Goal: Transaction & Acquisition: Book appointment/travel/reservation

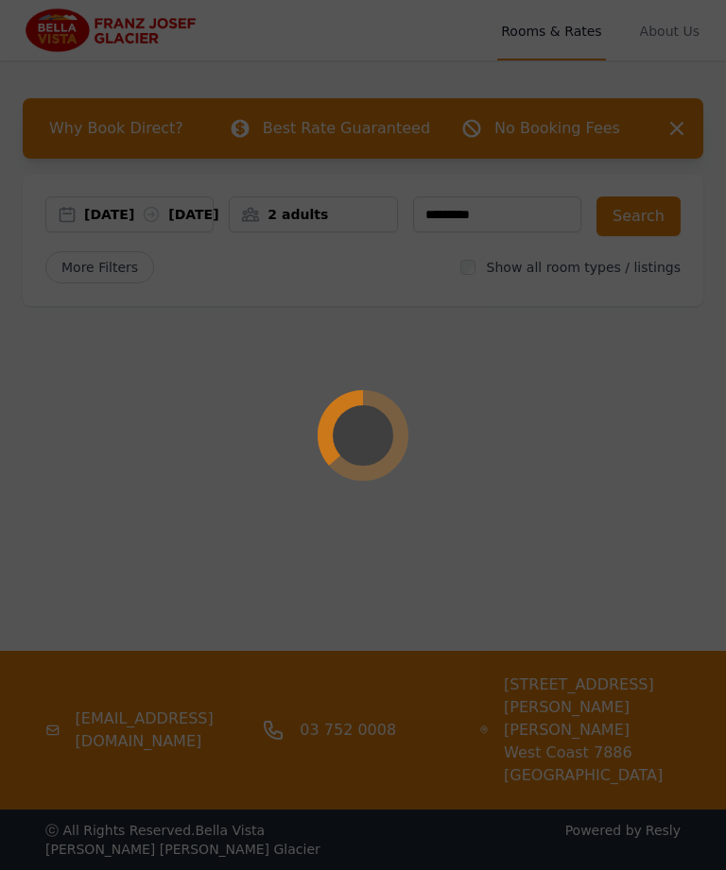
click at [346, 216] on div at bounding box center [363, 435] width 726 height 870
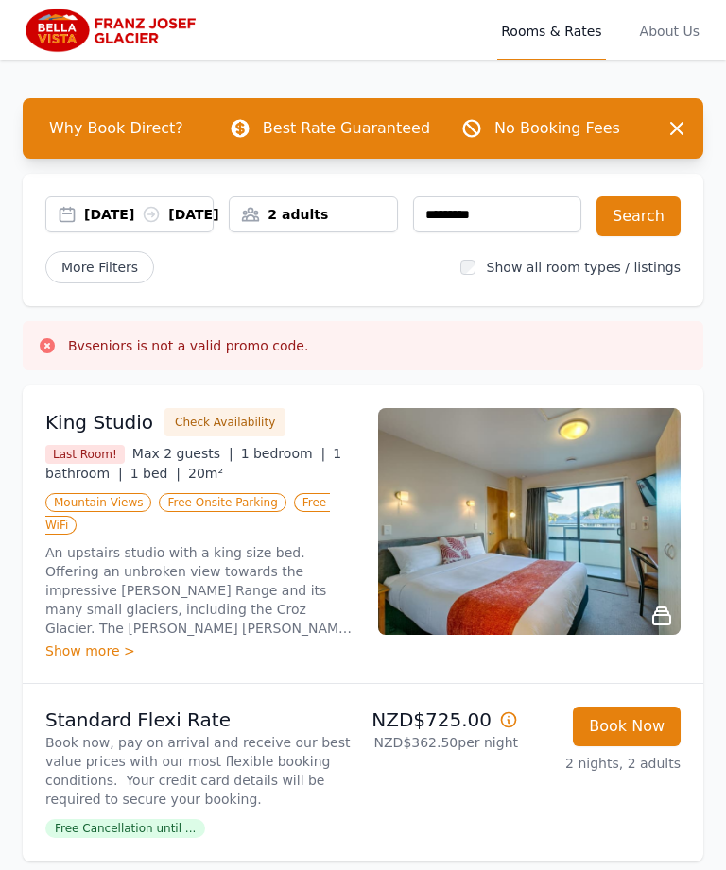
click at [360, 220] on div "2 adults" at bounding box center [313, 214] width 166 height 19
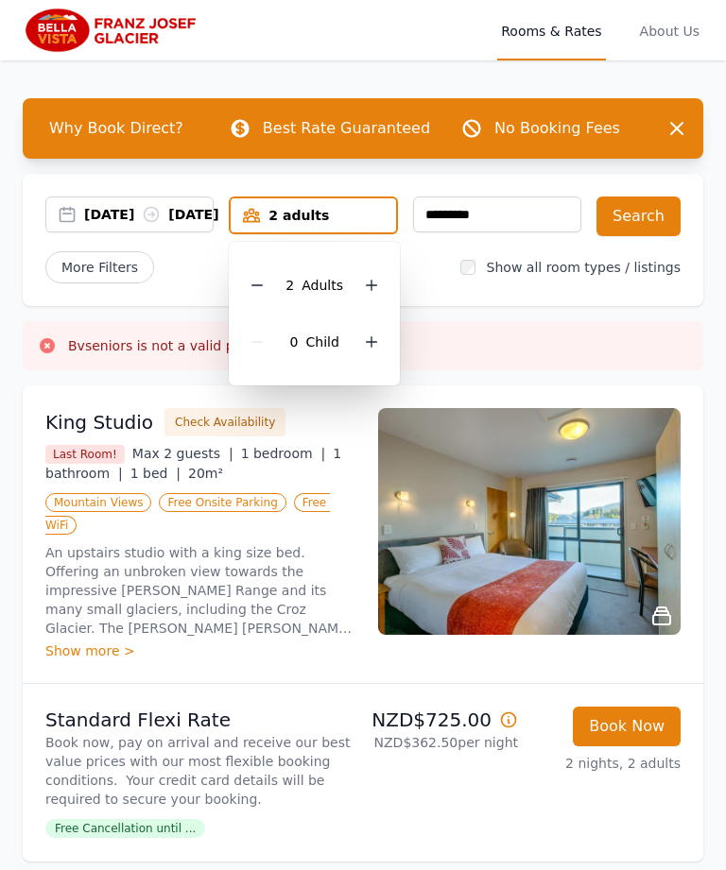
click at [378, 284] on icon at bounding box center [371, 285] width 15 height 15
click at [652, 220] on button "Search" at bounding box center [638, 217] width 84 height 40
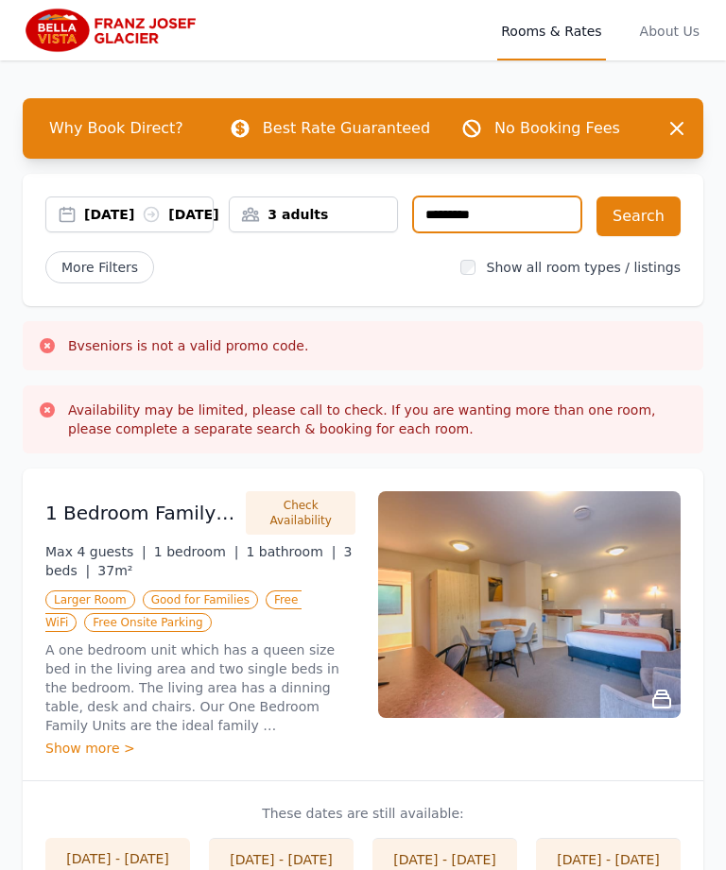
click at [541, 215] on input "*********" at bounding box center [497, 215] width 168 height 36
type input "*"
click at [649, 213] on button "Search" at bounding box center [638, 217] width 84 height 40
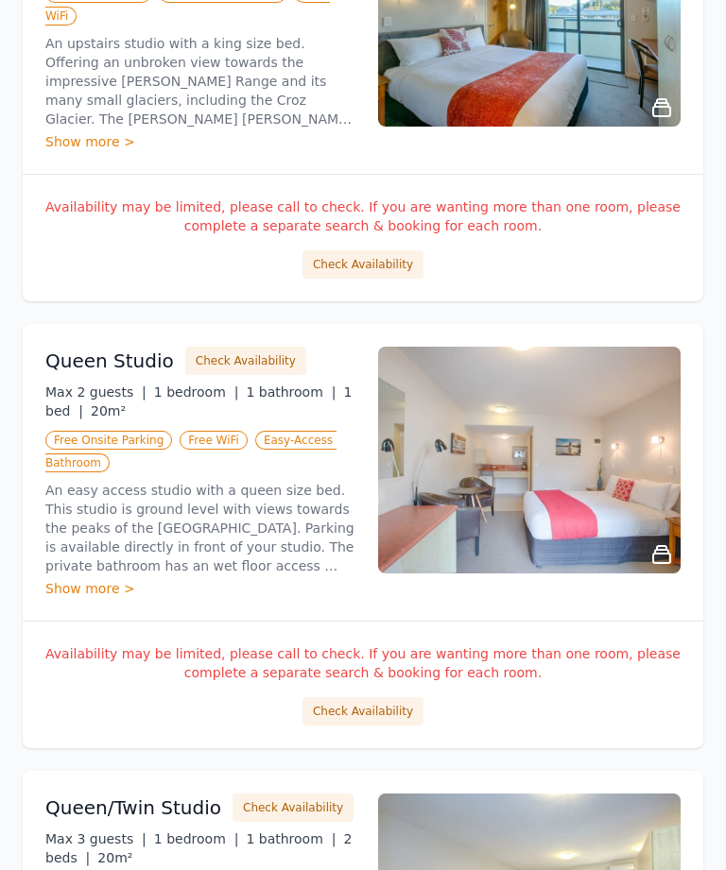
scroll to position [1536, 0]
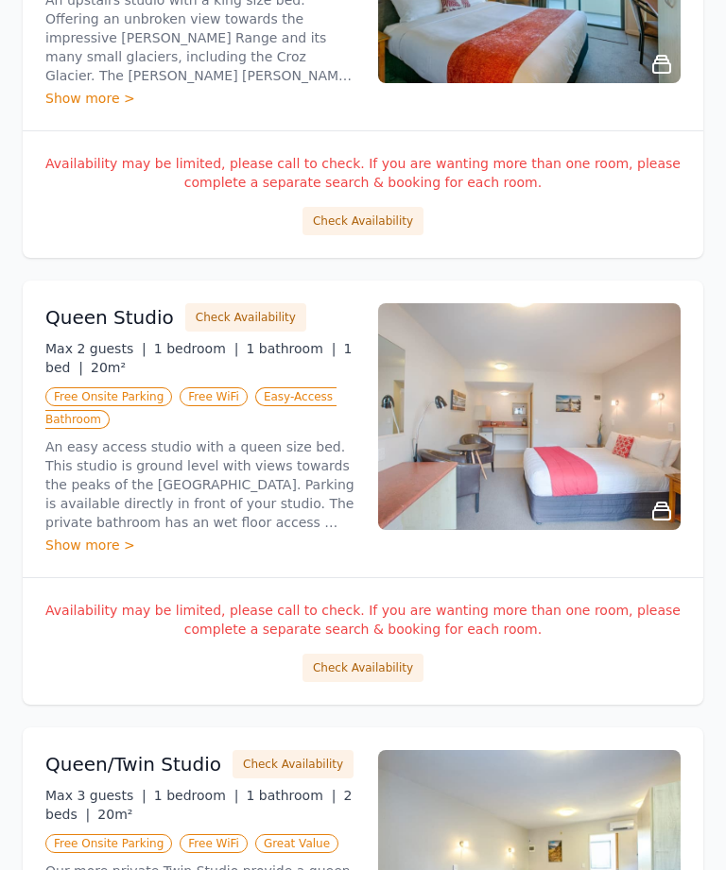
click at [393, 683] on button "Check Availability" at bounding box center [362, 669] width 121 height 28
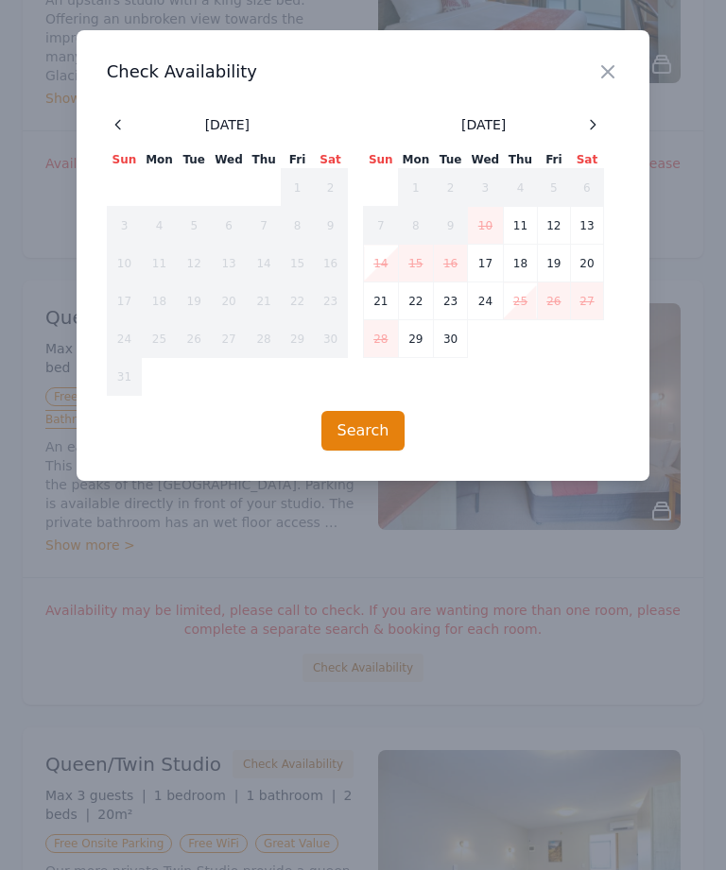
click at [603, 126] on div at bounding box center [592, 124] width 23 height 23
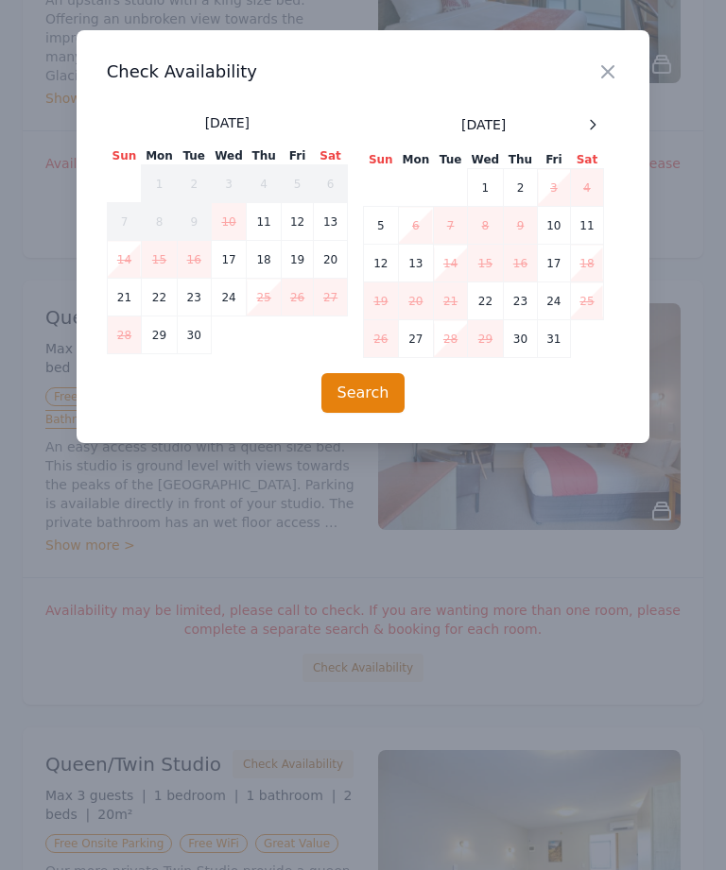
click at [597, 126] on icon at bounding box center [592, 124] width 15 height 15
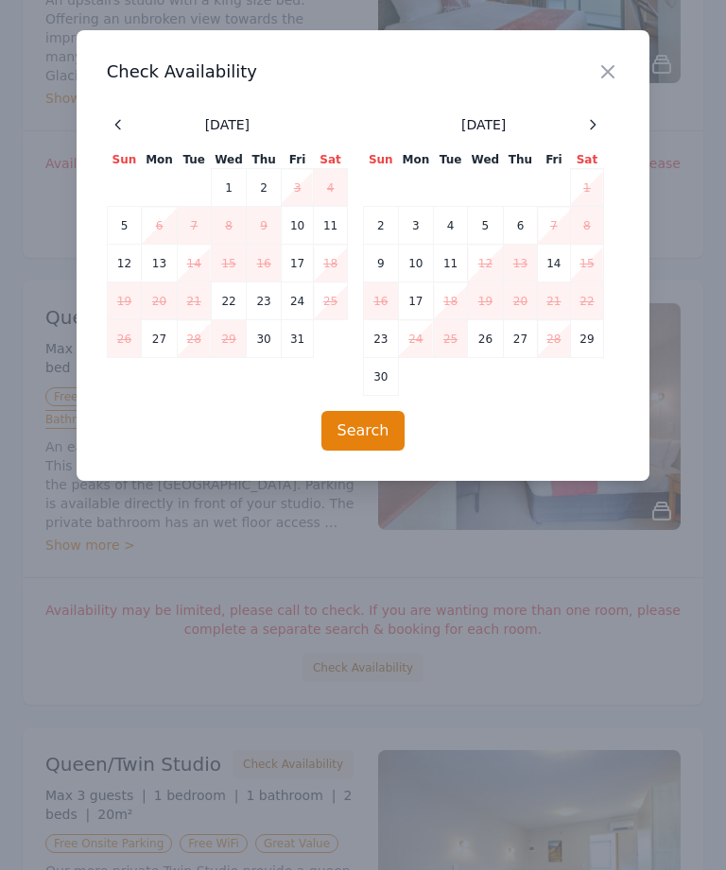
click at [619, 78] on icon "button" at bounding box center [607, 71] width 23 height 23
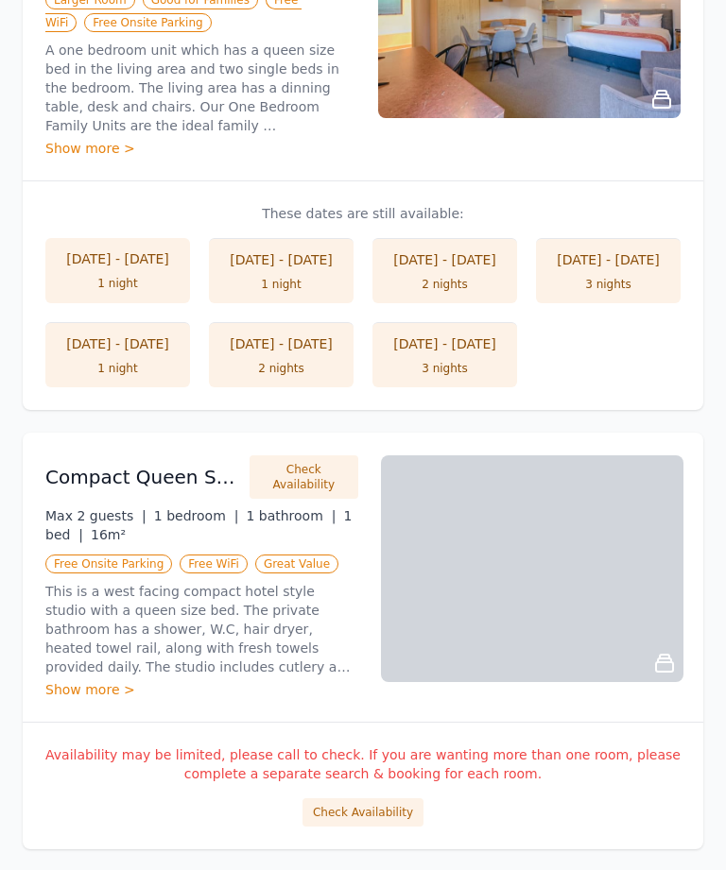
scroll to position [528, 0]
